Goal: Information Seeking & Learning: Learn about a topic

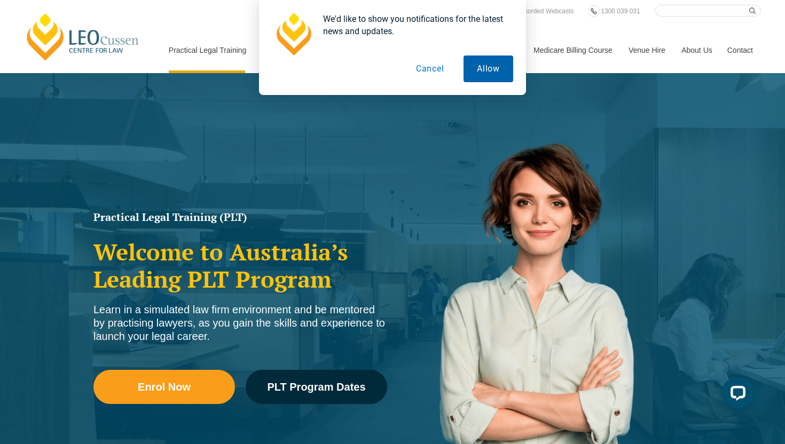
click at [464, 66] on button "Allow" at bounding box center [488, 69] width 50 height 27
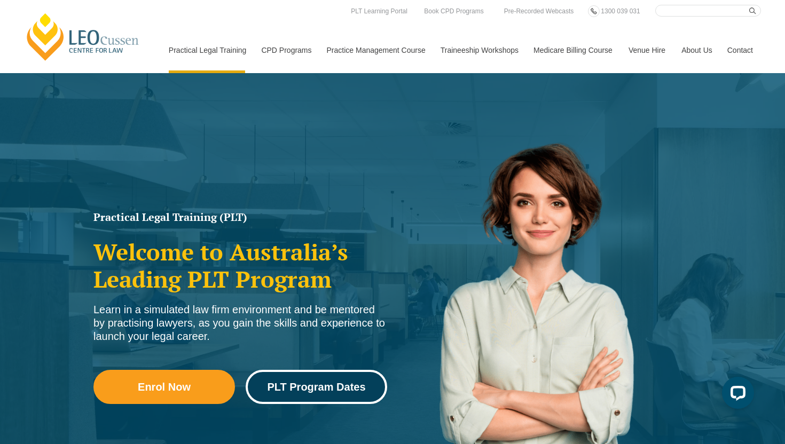
click at [317, 398] on link "PLT Program Dates" at bounding box center [316, 387] width 141 height 34
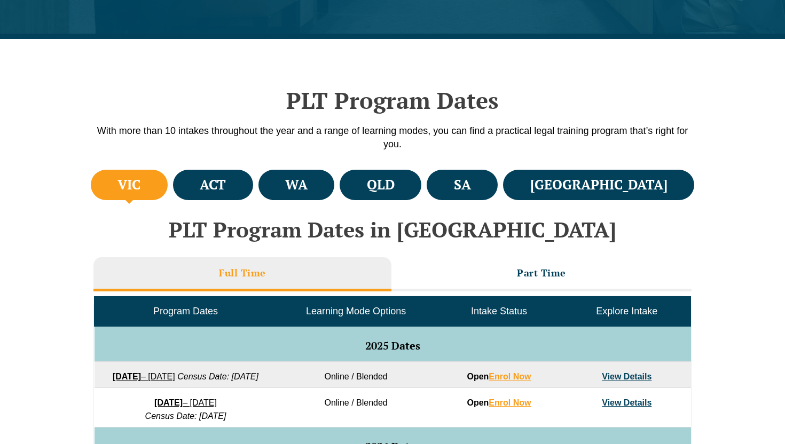
scroll to position [280, 0]
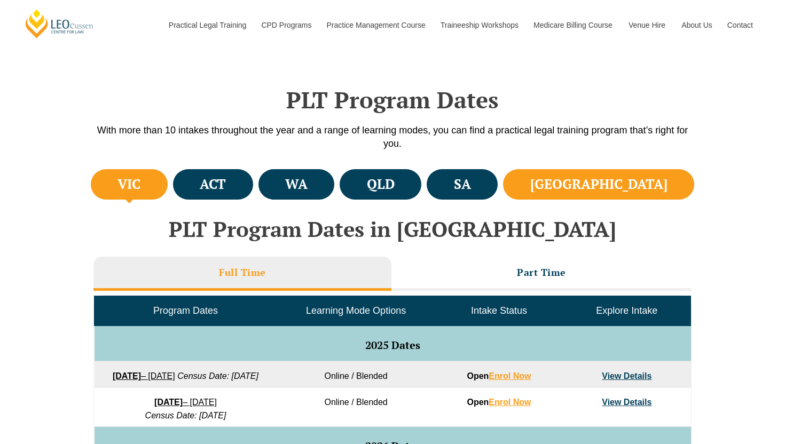
click at [628, 181] on h4 "NSW" at bounding box center [598, 185] width 137 height 18
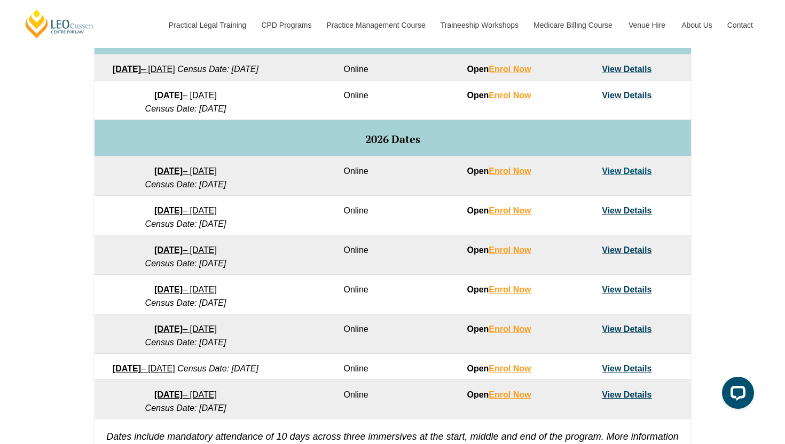
scroll to position [538, 0]
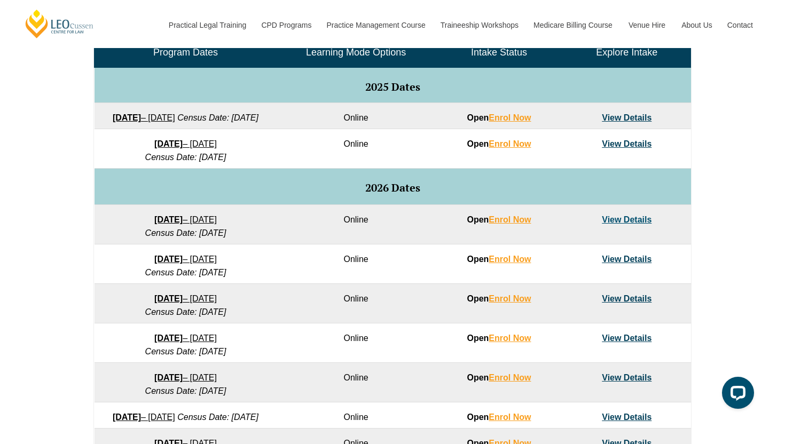
click at [461, 194] on h5 "2026 Dates" at bounding box center [393, 188] width 586 height 12
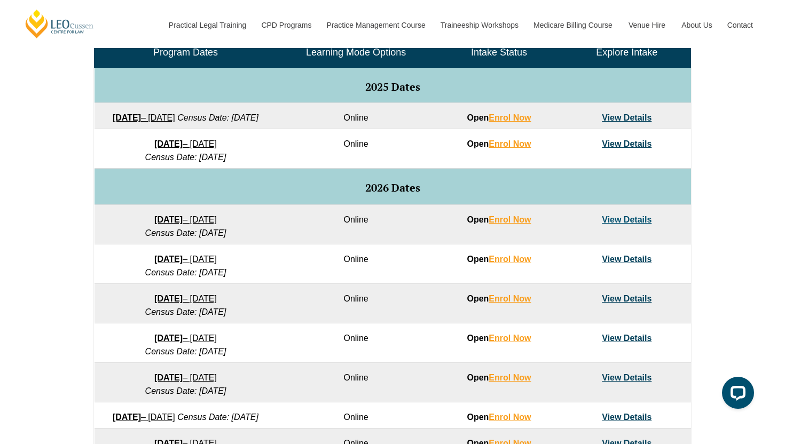
click at [620, 119] on link "View Details" at bounding box center [627, 117] width 50 height 9
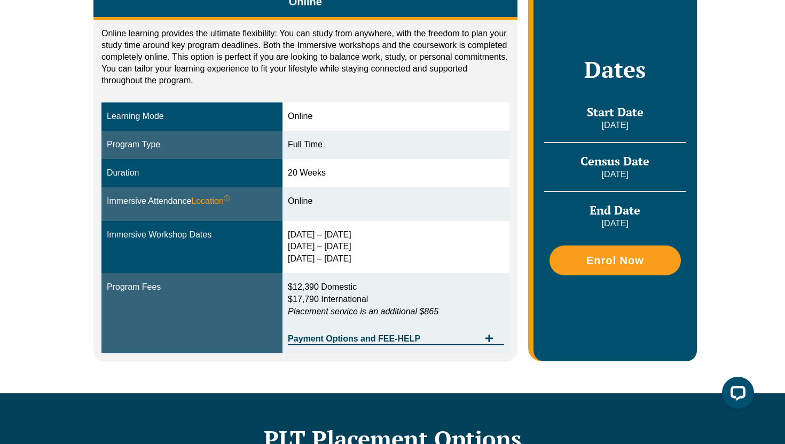
click at [235, 202] on div "Immersive Attendance Location ⓘ You will participate in three key ‘Immersives’ …" at bounding box center [192, 201] width 170 height 12
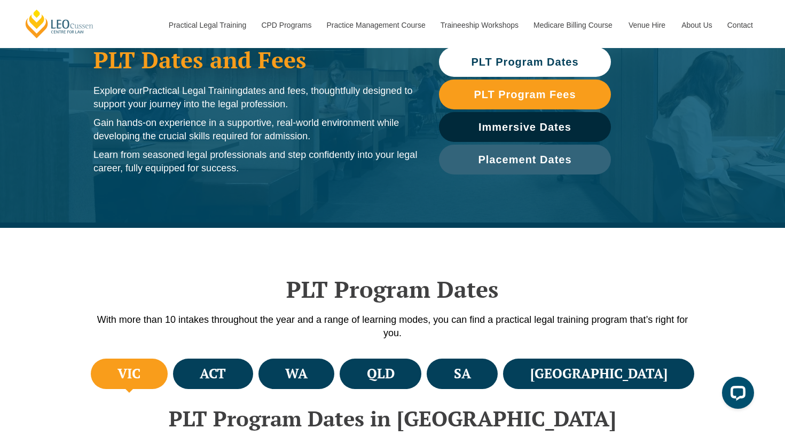
scroll to position [89, 0]
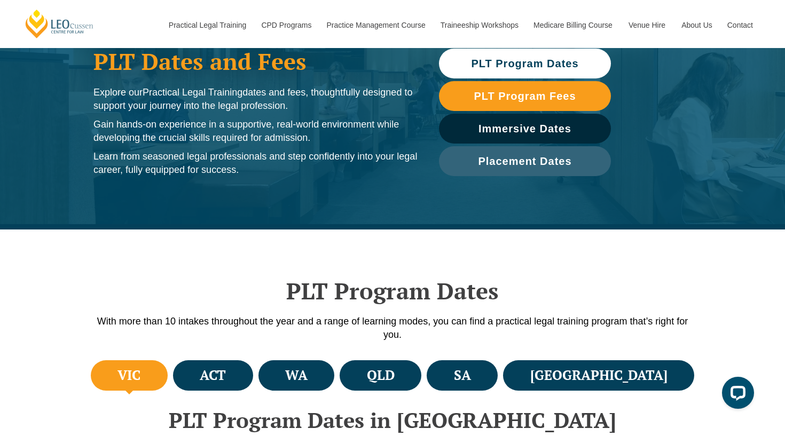
click at [332, 317] on p "With more than 10 intakes throughout the year and a range of learning modes, yo…" at bounding box center [392, 328] width 609 height 27
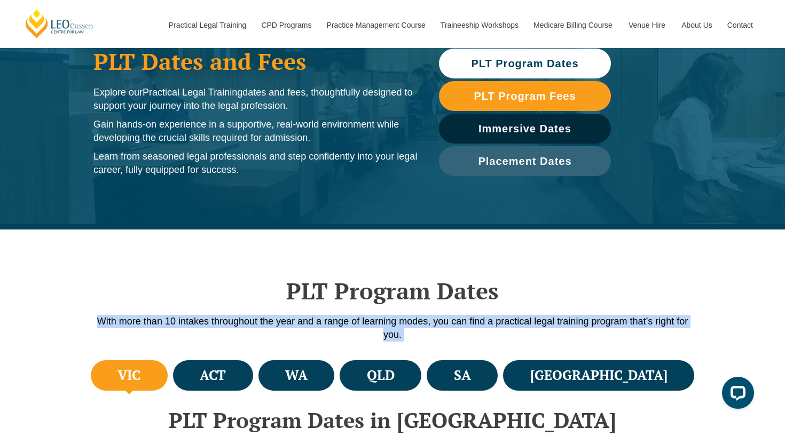
click at [332, 317] on p "With more than 10 intakes throughout the year and a range of learning modes, yo…" at bounding box center [392, 328] width 609 height 27
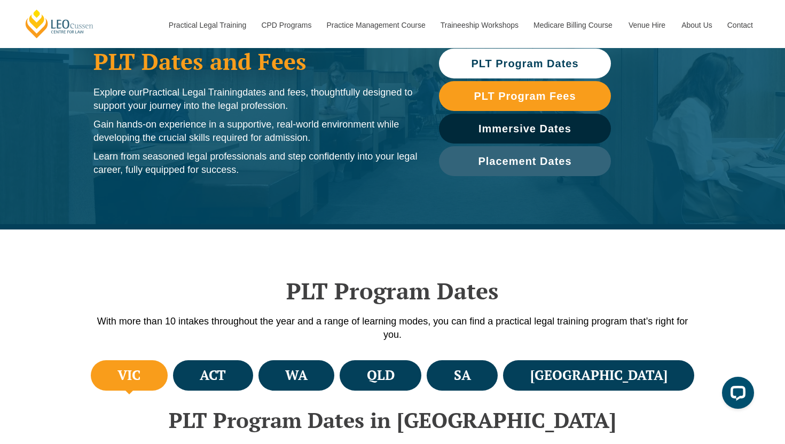
click at [330, 278] on h2 "PLT Program Dates" at bounding box center [392, 291] width 609 height 27
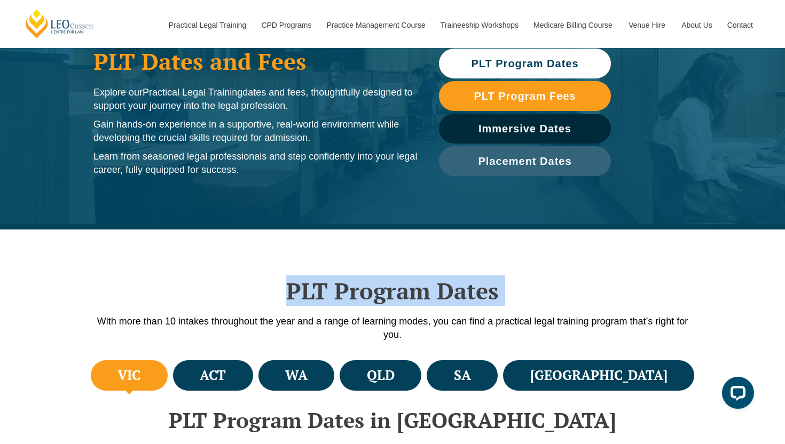
click at [330, 278] on h2 "PLT Program Dates" at bounding box center [392, 291] width 609 height 27
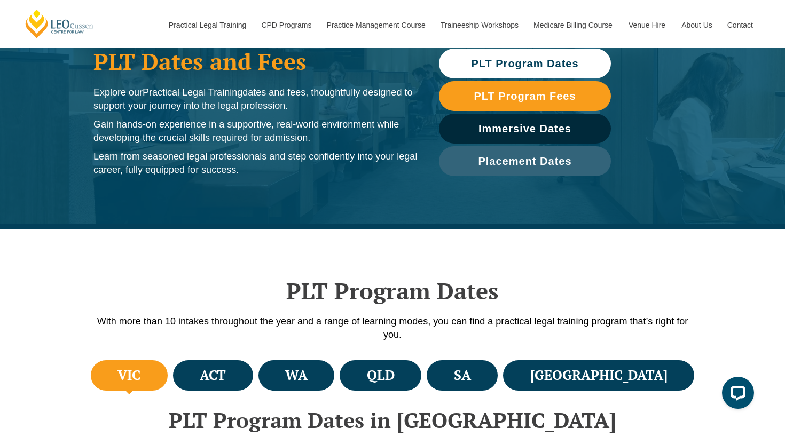
click at [330, 278] on h2 "PLT Program Dates" at bounding box center [392, 291] width 609 height 27
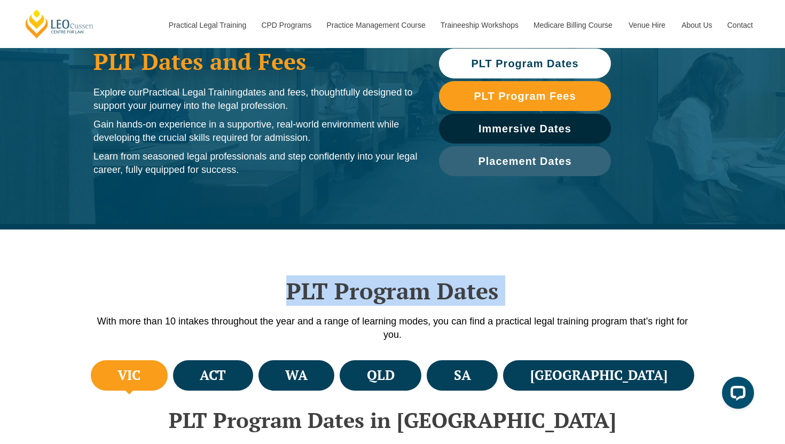
click at [330, 278] on h2 "PLT Program Dates" at bounding box center [392, 291] width 609 height 27
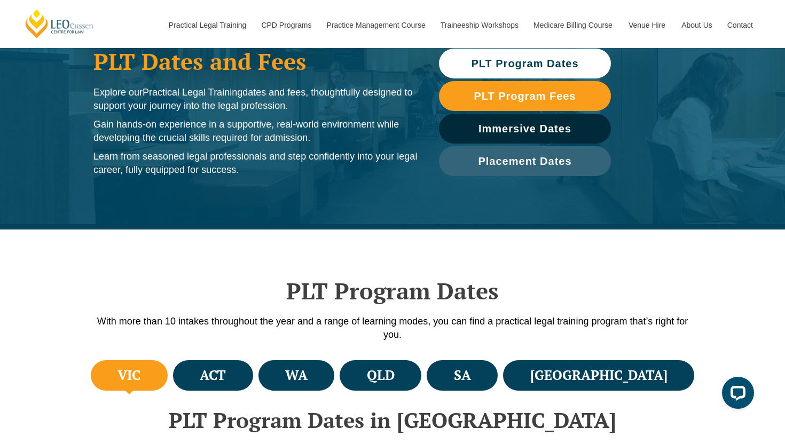
scroll to position [0, 0]
